Goal: Transaction & Acquisition: Purchase product/service

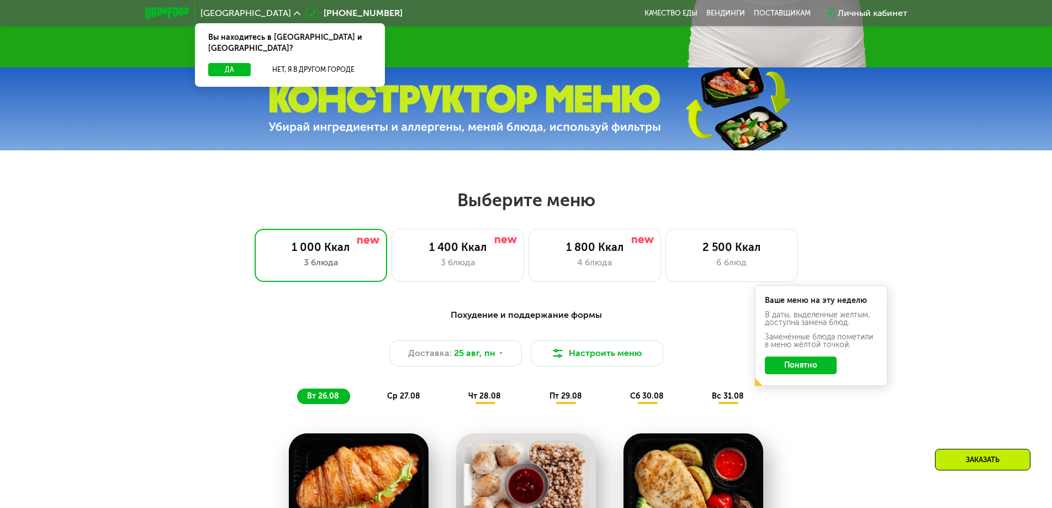
scroll to position [455, 0]
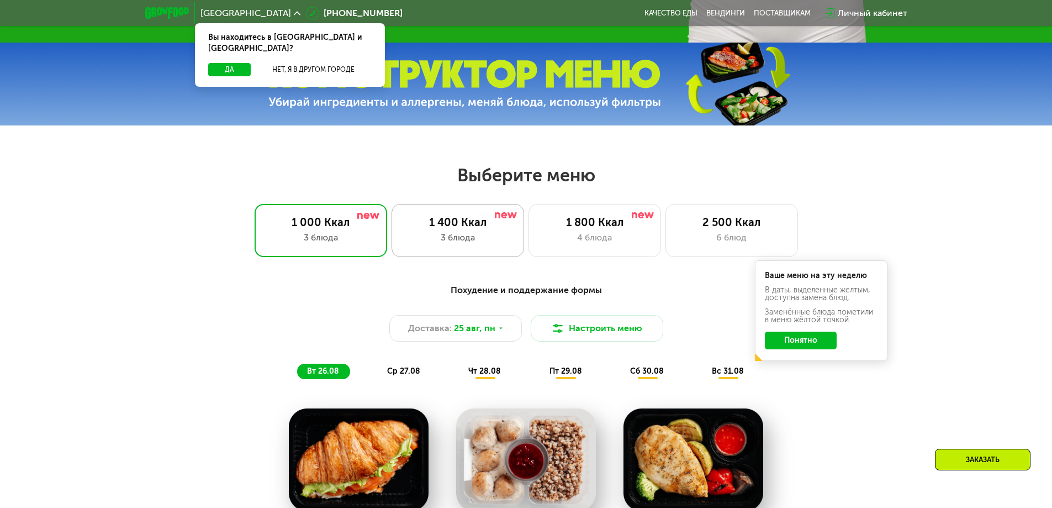
click at [529, 252] on div "1 400 Ккал 3 блюда" at bounding box center [595, 230] width 133 height 53
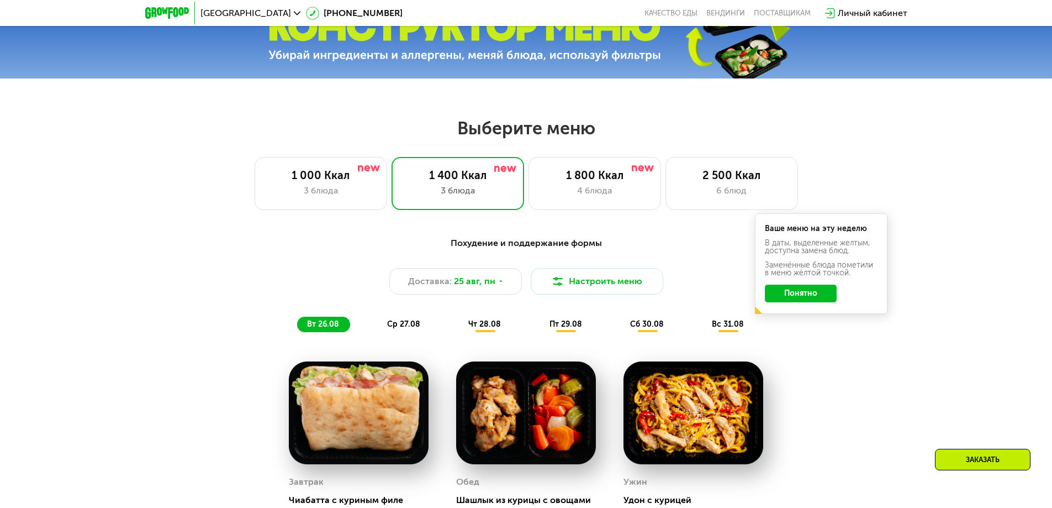
scroll to position [501, 0]
click at [572, 182] on div "1 800 Ккал" at bounding box center [594, 175] width 109 height 13
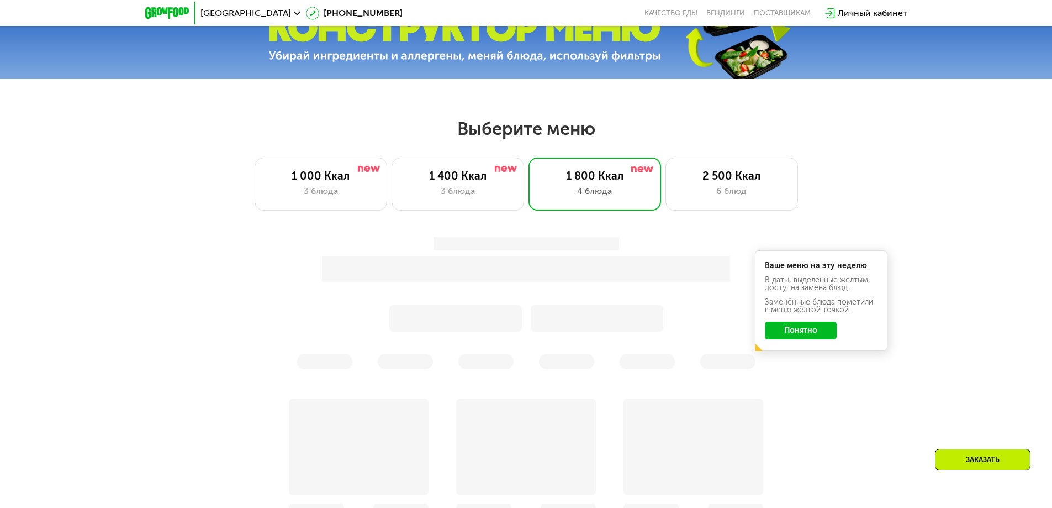
click at [217, 354] on div at bounding box center [526, 303] width 654 height 132
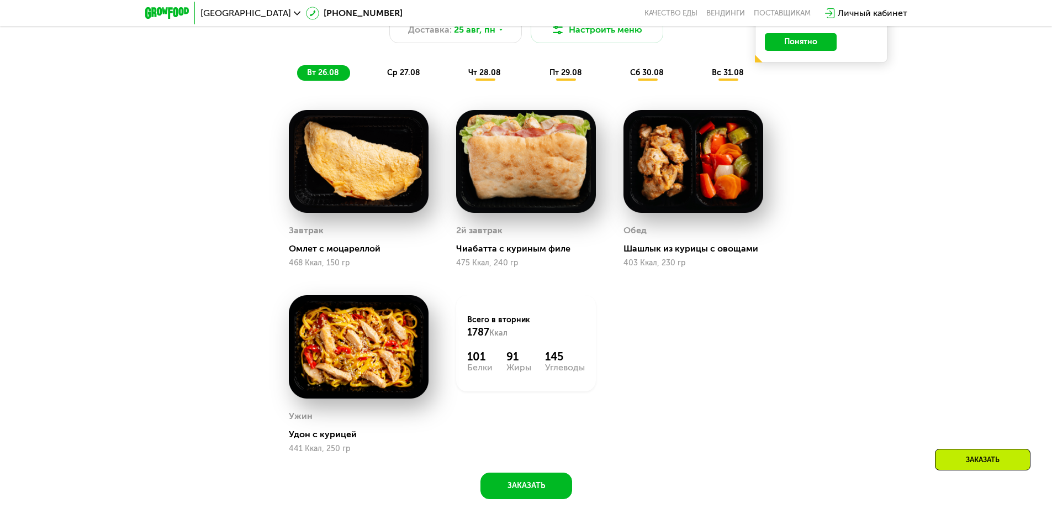
scroll to position [529, 0]
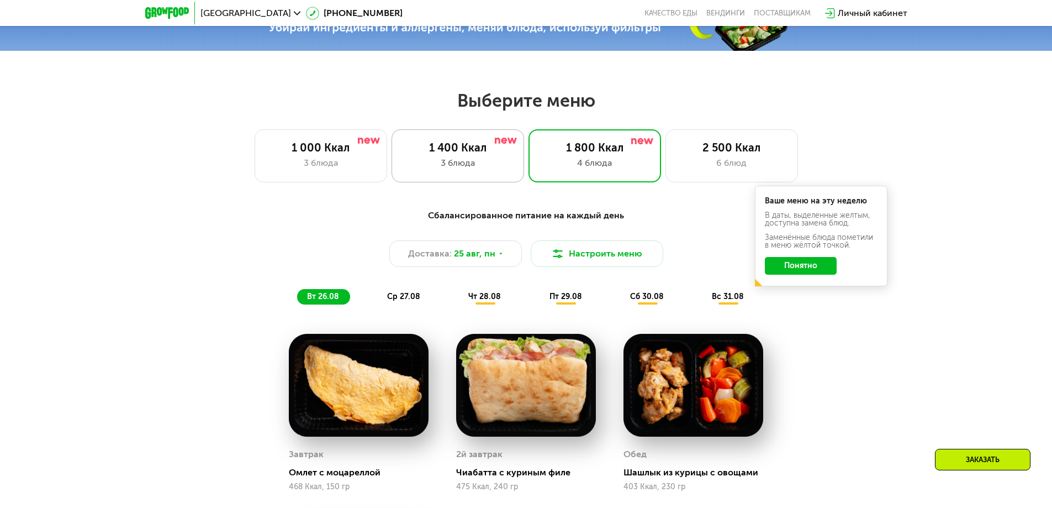
click at [509, 152] on div "1 400 Ккал" at bounding box center [457, 147] width 109 height 13
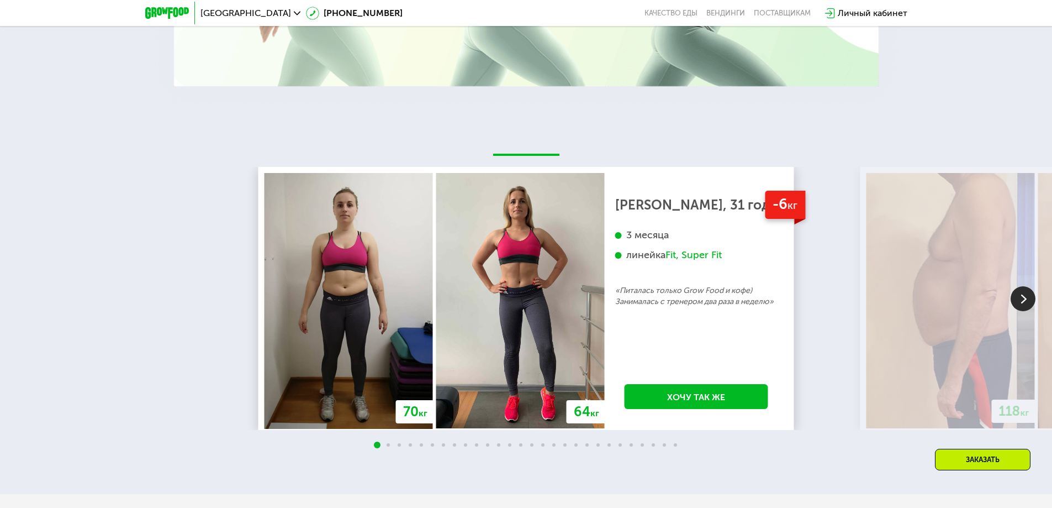
scroll to position [2009, 0]
click at [1023, 304] on img at bounding box center [1023, 298] width 25 height 25
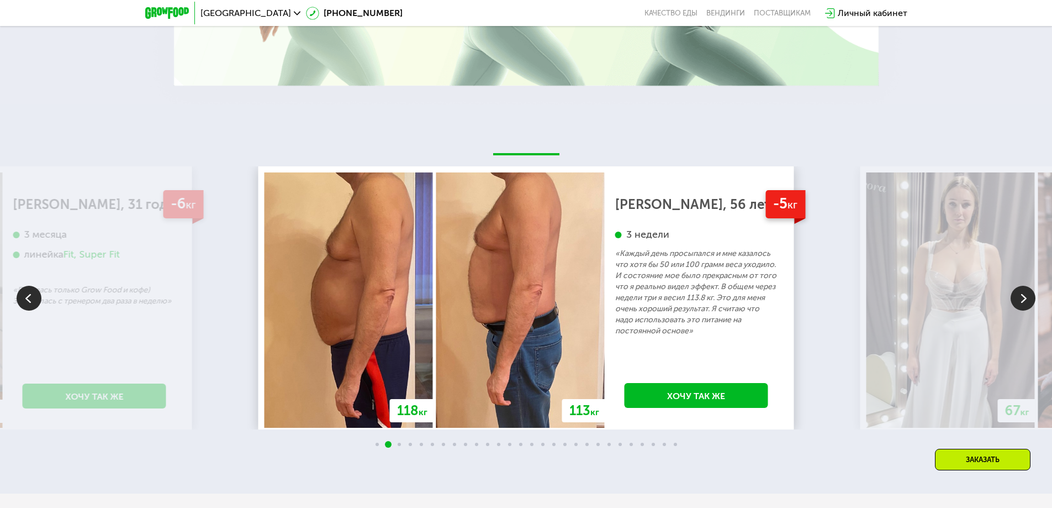
click at [1020, 305] on img at bounding box center [1023, 298] width 25 height 25
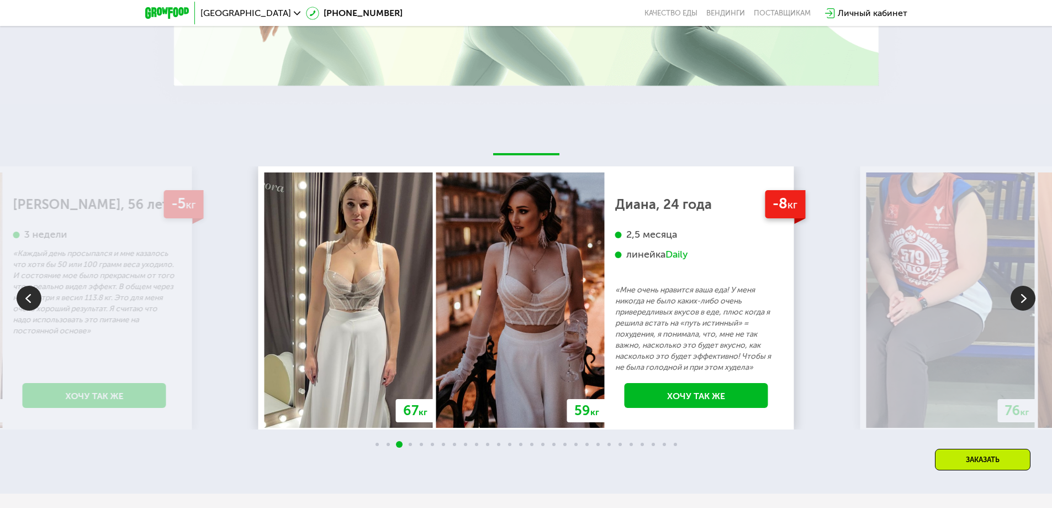
click at [1020, 305] on img at bounding box center [1023, 298] width 25 height 25
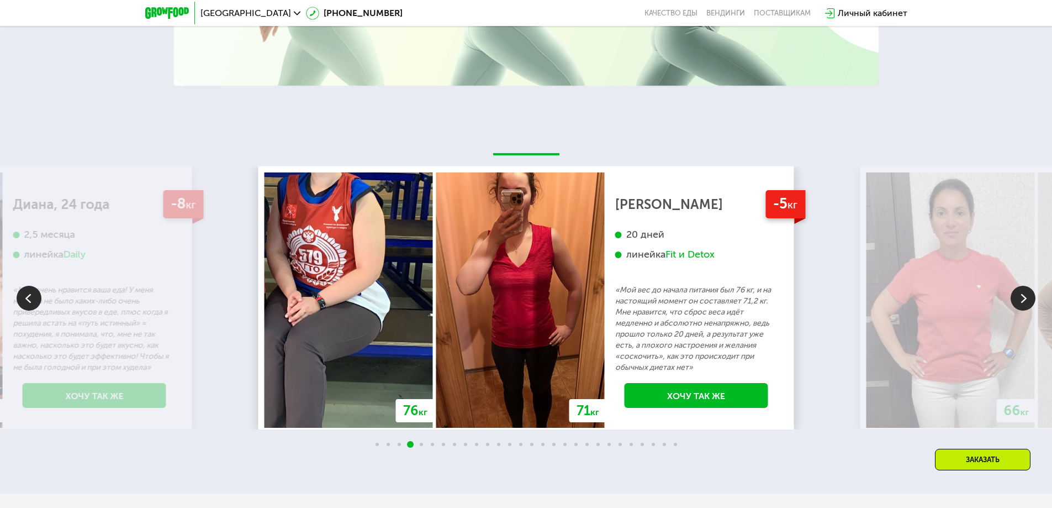
click at [1020, 305] on img at bounding box center [1023, 298] width 25 height 25
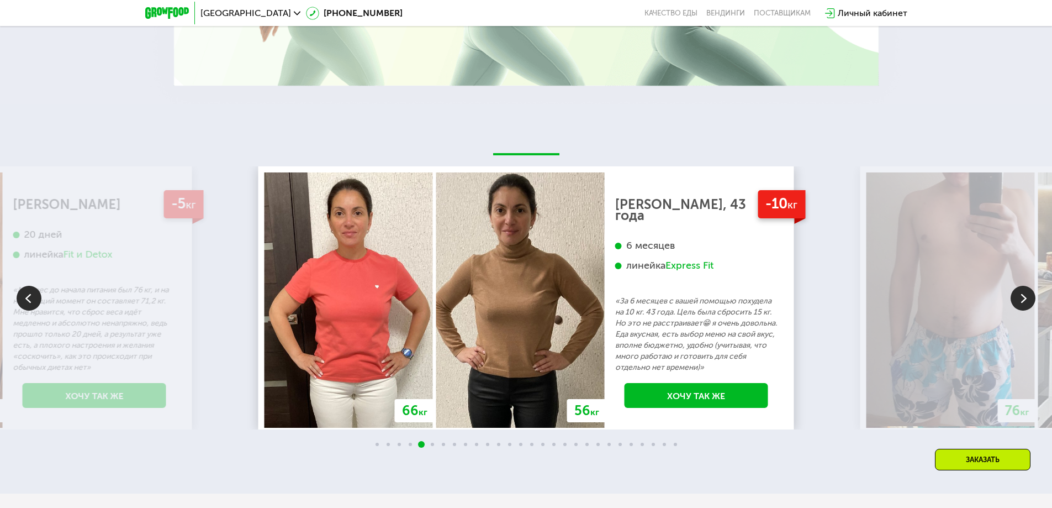
click at [1020, 305] on img at bounding box center [1023, 298] width 25 height 25
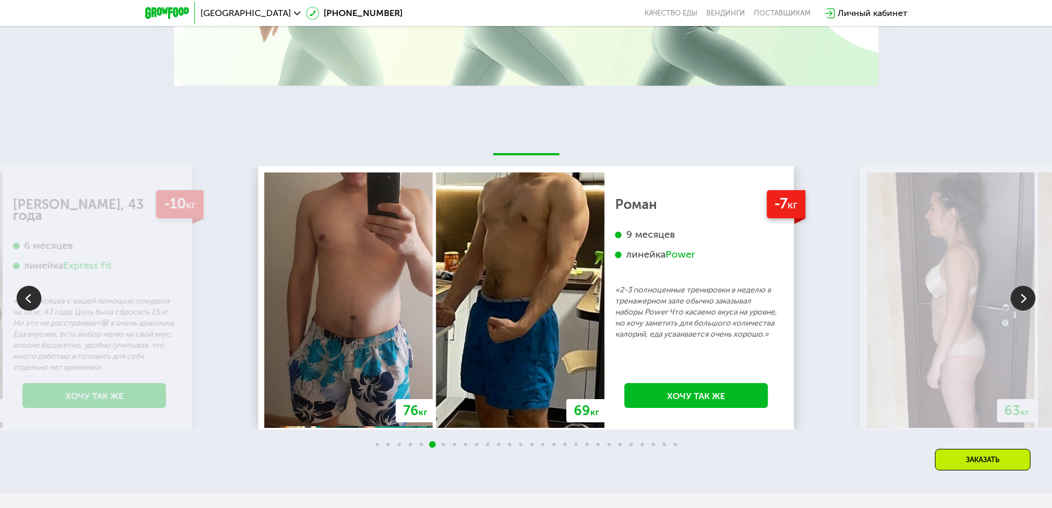
click at [1020, 305] on img at bounding box center [1023, 298] width 25 height 25
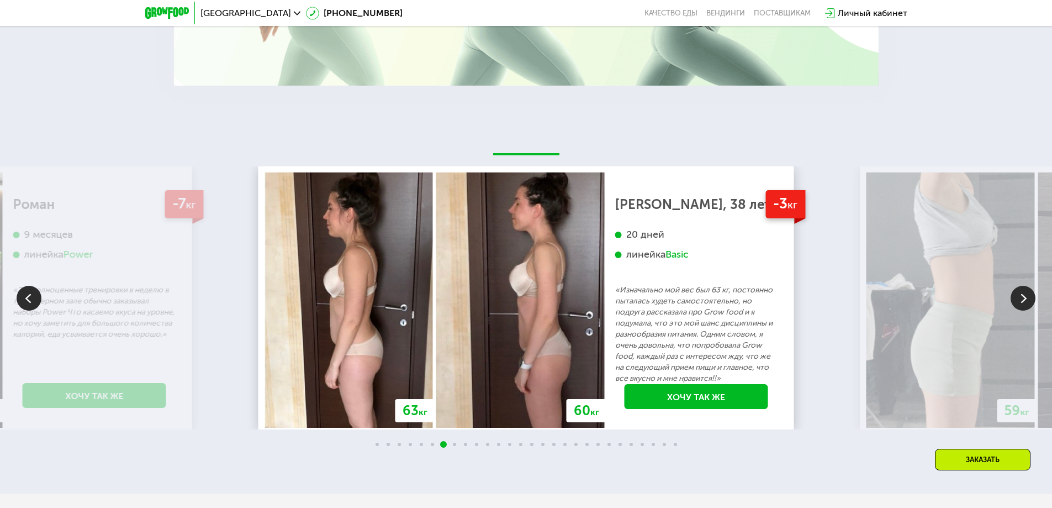
click at [1020, 305] on img at bounding box center [1023, 298] width 25 height 25
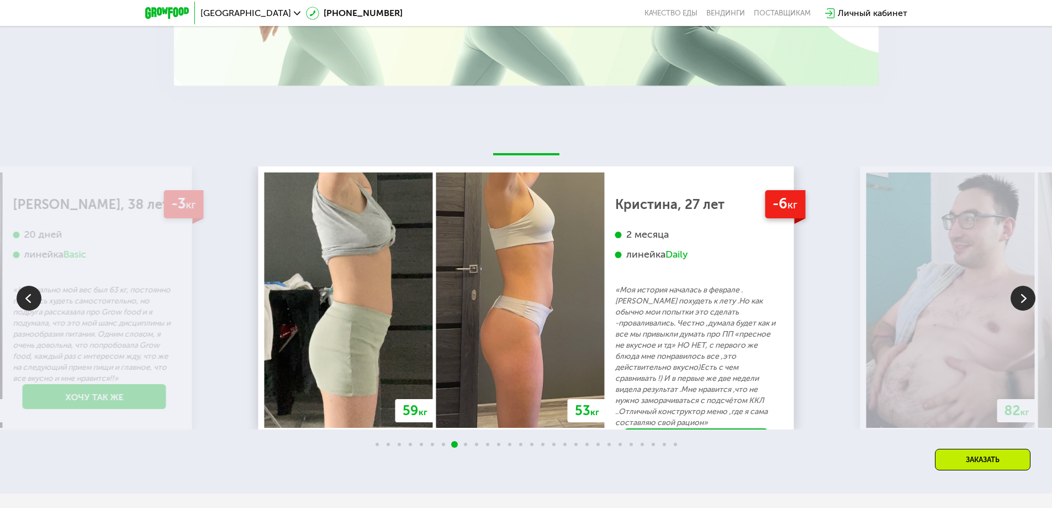
click at [1020, 305] on img at bounding box center [1023, 298] width 25 height 25
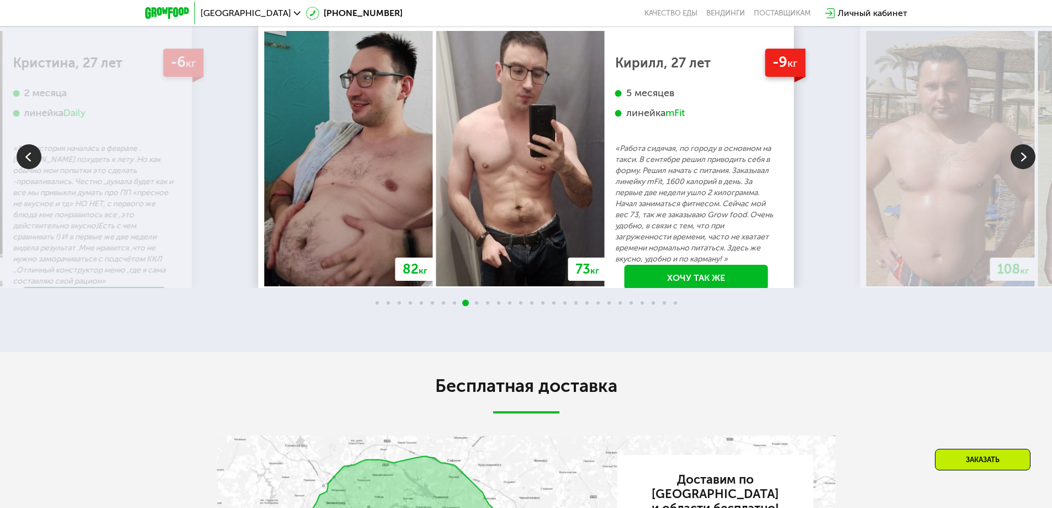
scroll to position [2151, 0]
click at [1024, 166] on img at bounding box center [1023, 156] width 25 height 25
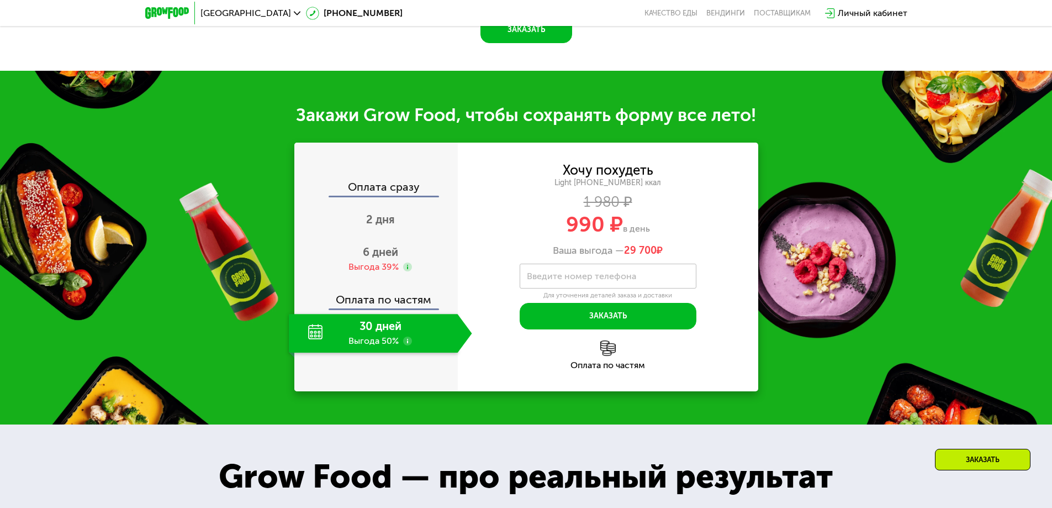
scroll to position [1165, 0]
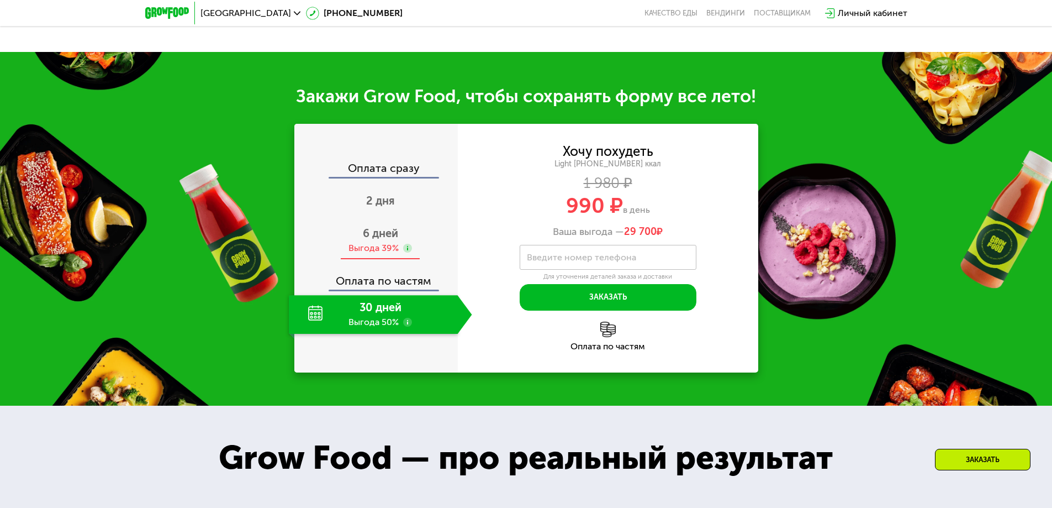
click at [368, 250] on div "Выгода 39%" at bounding box center [374, 248] width 50 height 12
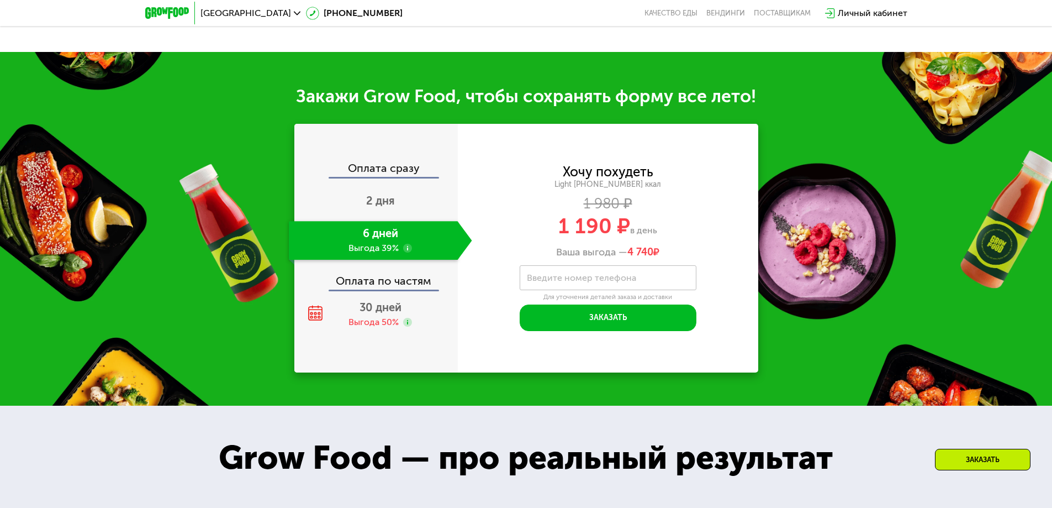
click at [376, 289] on div "Оплата по частям" at bounding box center [376, 276] width 162 height 25
click at [378, 319] on div "30 дней Выгода 50%" at bounding box center [380, 314] width 183 height 39
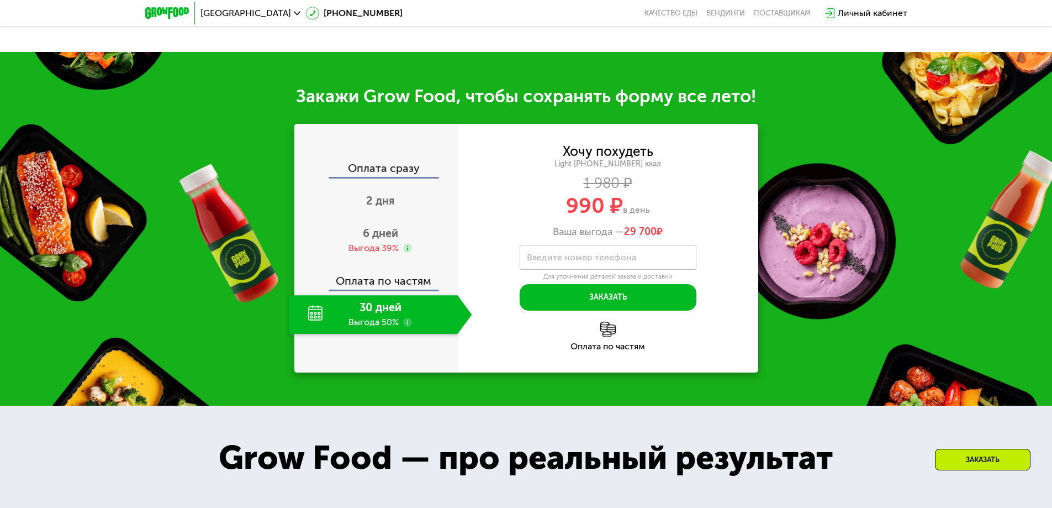
click at [608, 332] on img at bounding box center [607, 328] width 15 height 15
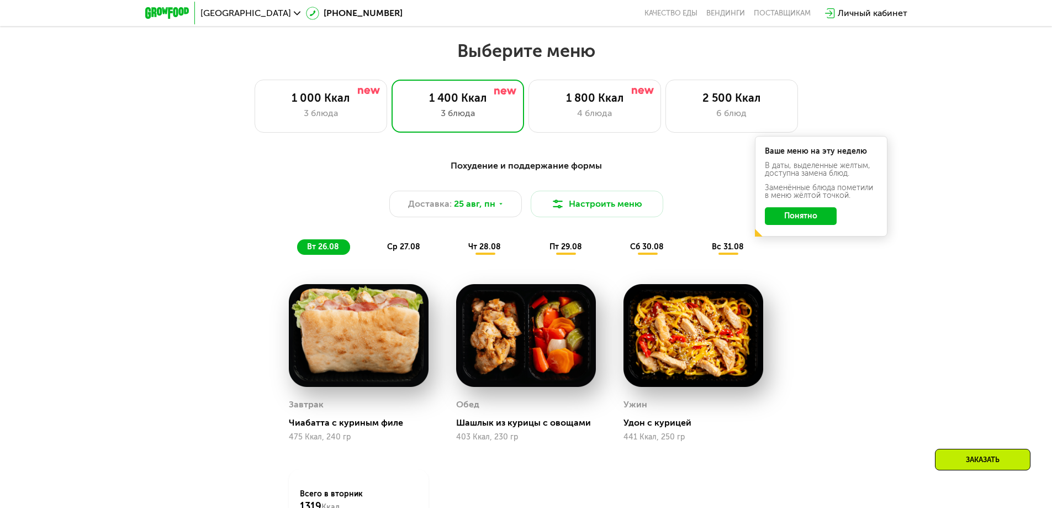
scroll to position [578, 0]
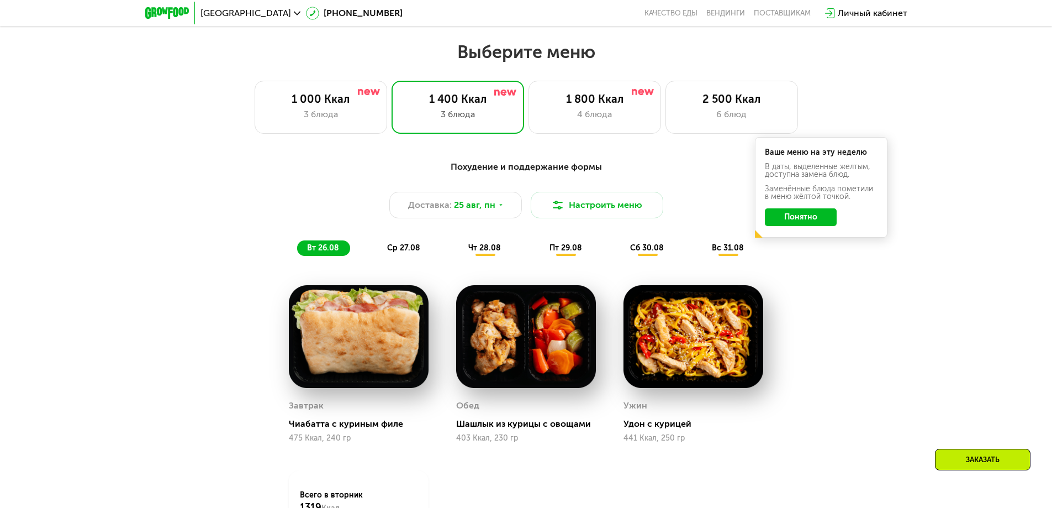
click at [410, 251] on span "ср 27.08" at bounding box center [403, 247] width 33 height 9
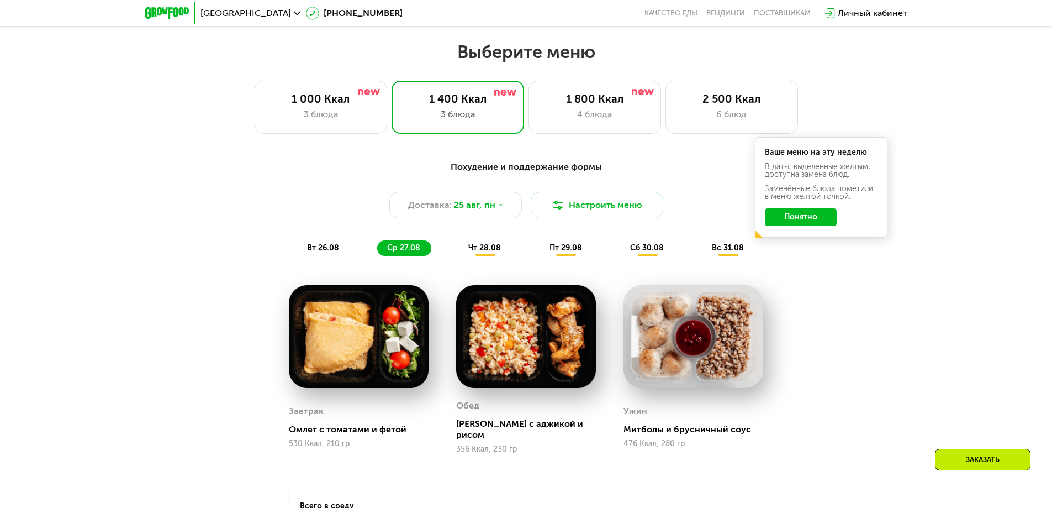
click at [489, 252] on span "чт 28.08" at bounding box center [484, 247] width 33 height 9
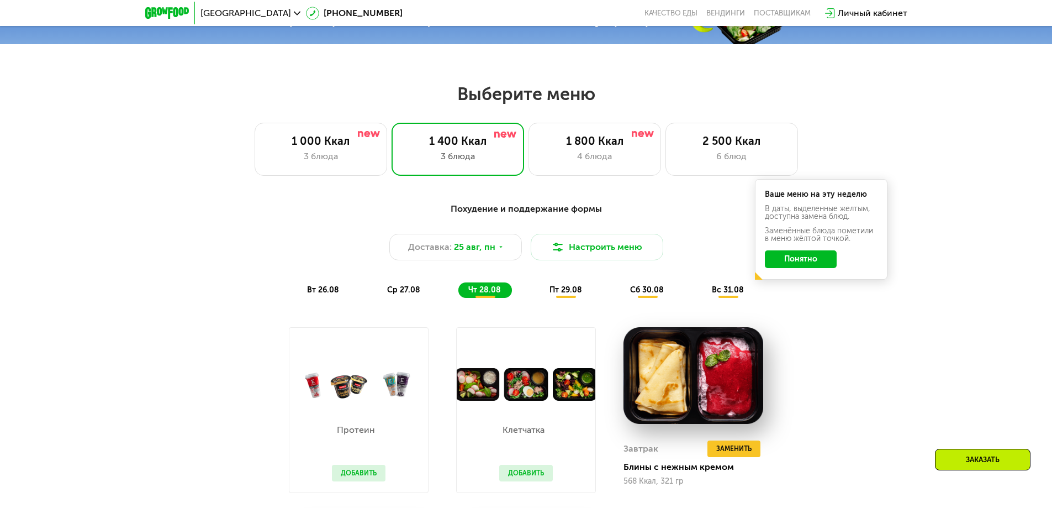
scroll to position [535, 0]
click at [574, 295] on span "пт 29.08" at bounding box center [566, 290] width 33 height 9
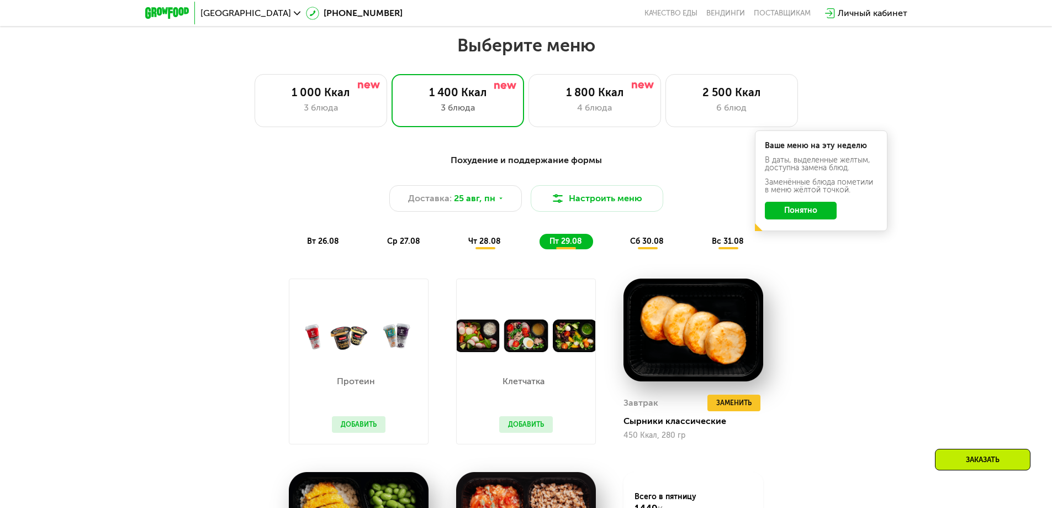
scroll to position [569, 0]
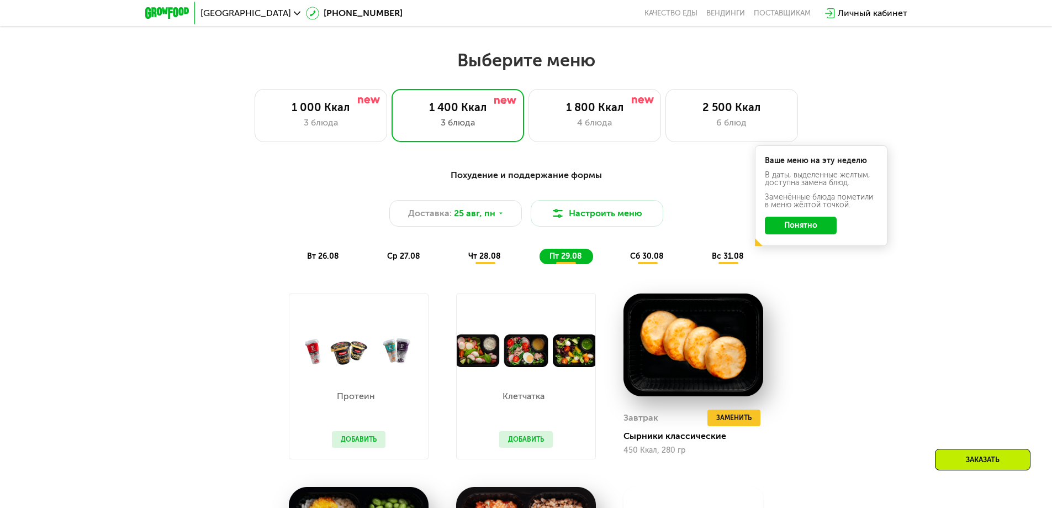
click at [641, 261] on span "сб 30.08" at bounding box center [647, 255] width 34 height 9
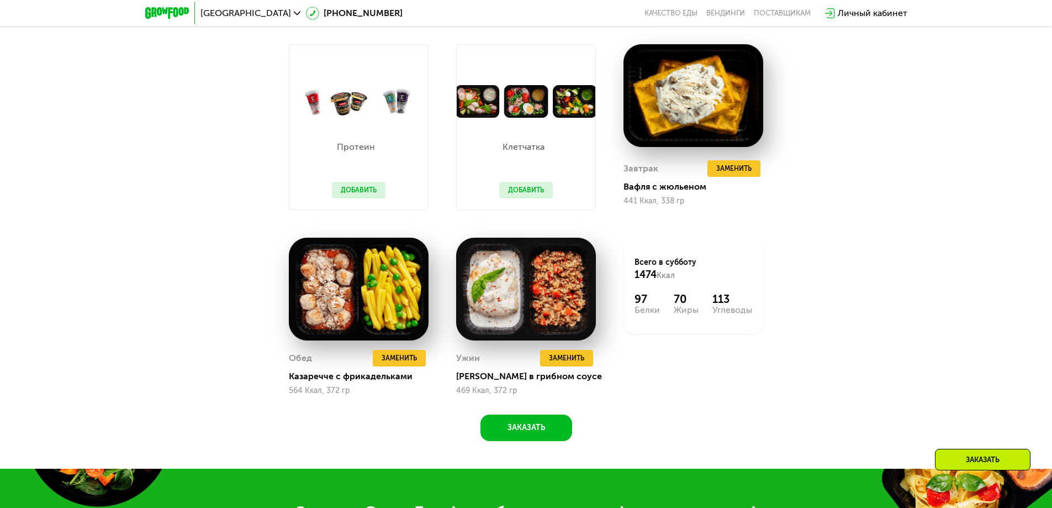
scroll to position [584, 0]
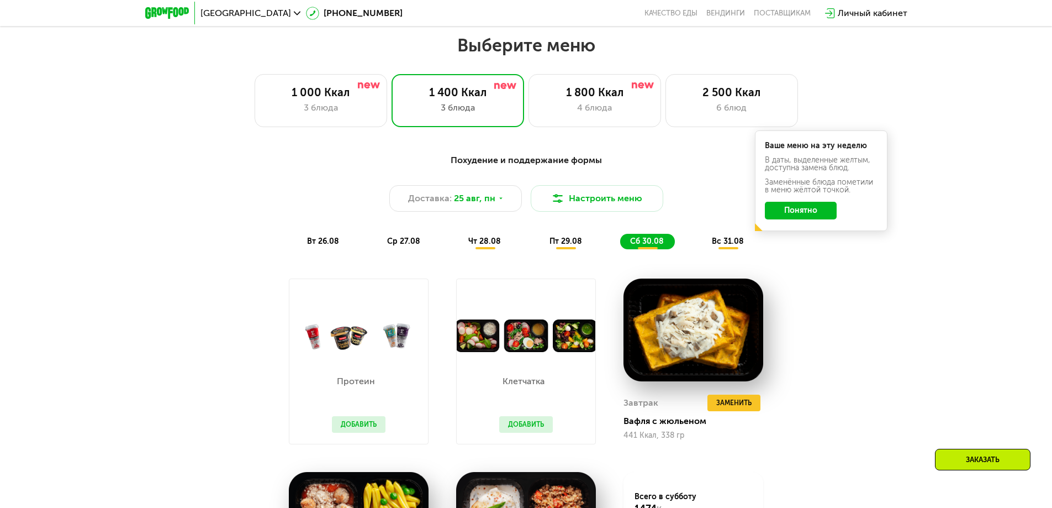
click at [712, 247] on div "вс 31.08" at bounding box center [728, 241] width 53 height 15
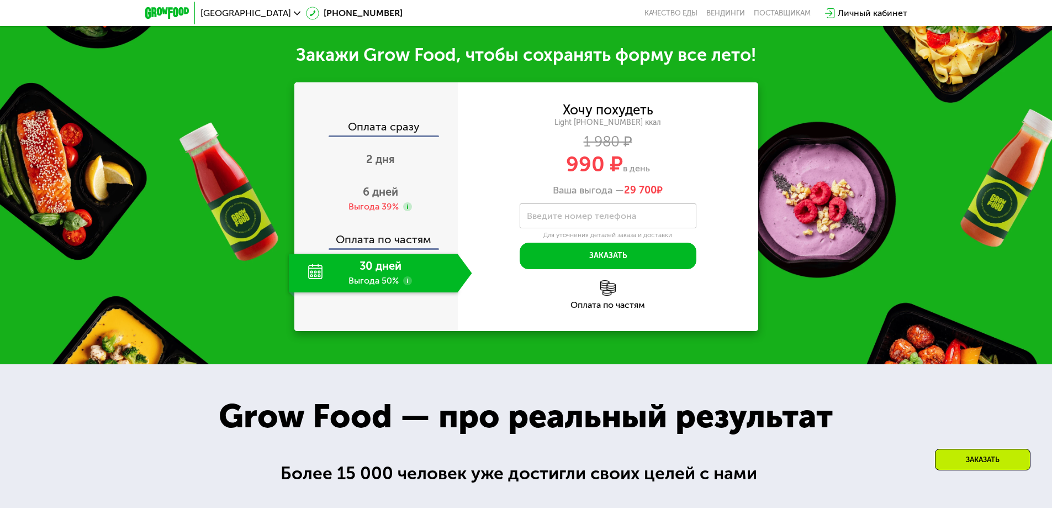
scroll to position [1277, 0]
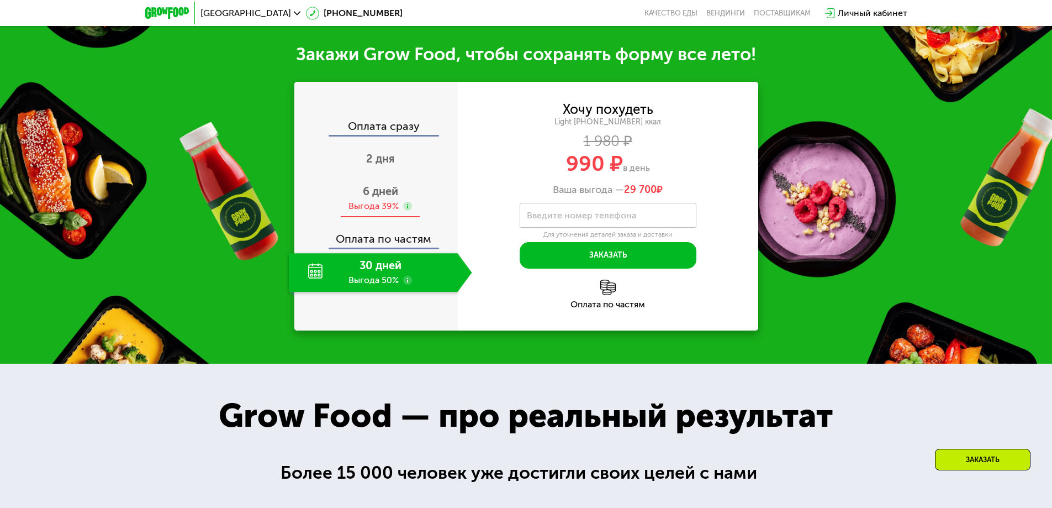
click at [402, 186] on div "6 дней Выгода 39%" at bounding box center [380, 198] width 183 height 39
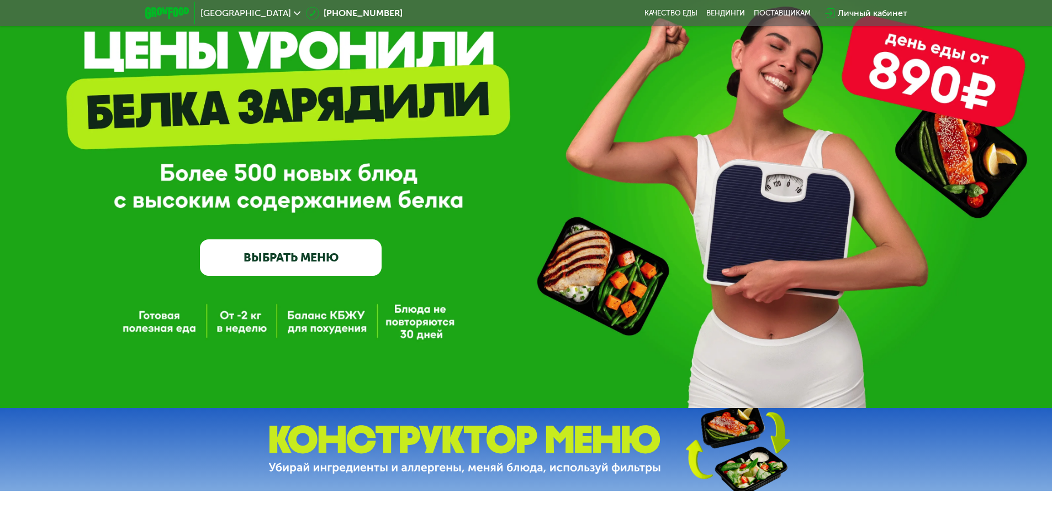
scroll to position [0, 0]
